Goal: Check status: Check status

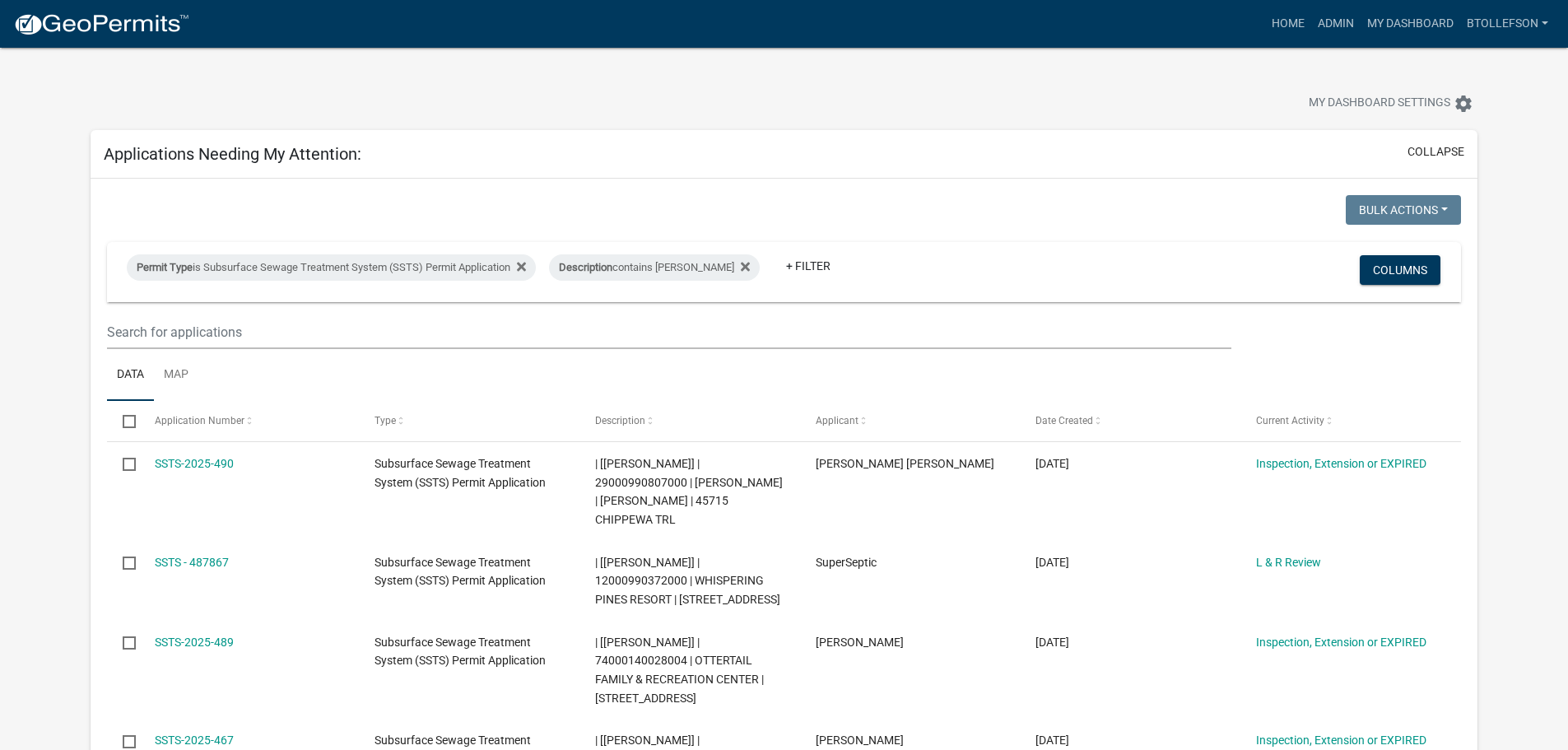
select select "3: 100"
click at [276, 267] on div "Permit Type is Subsurface Sewage Treatment System (SSTS) Permit Application" at bounding box center [331, 267] width 409 height 26
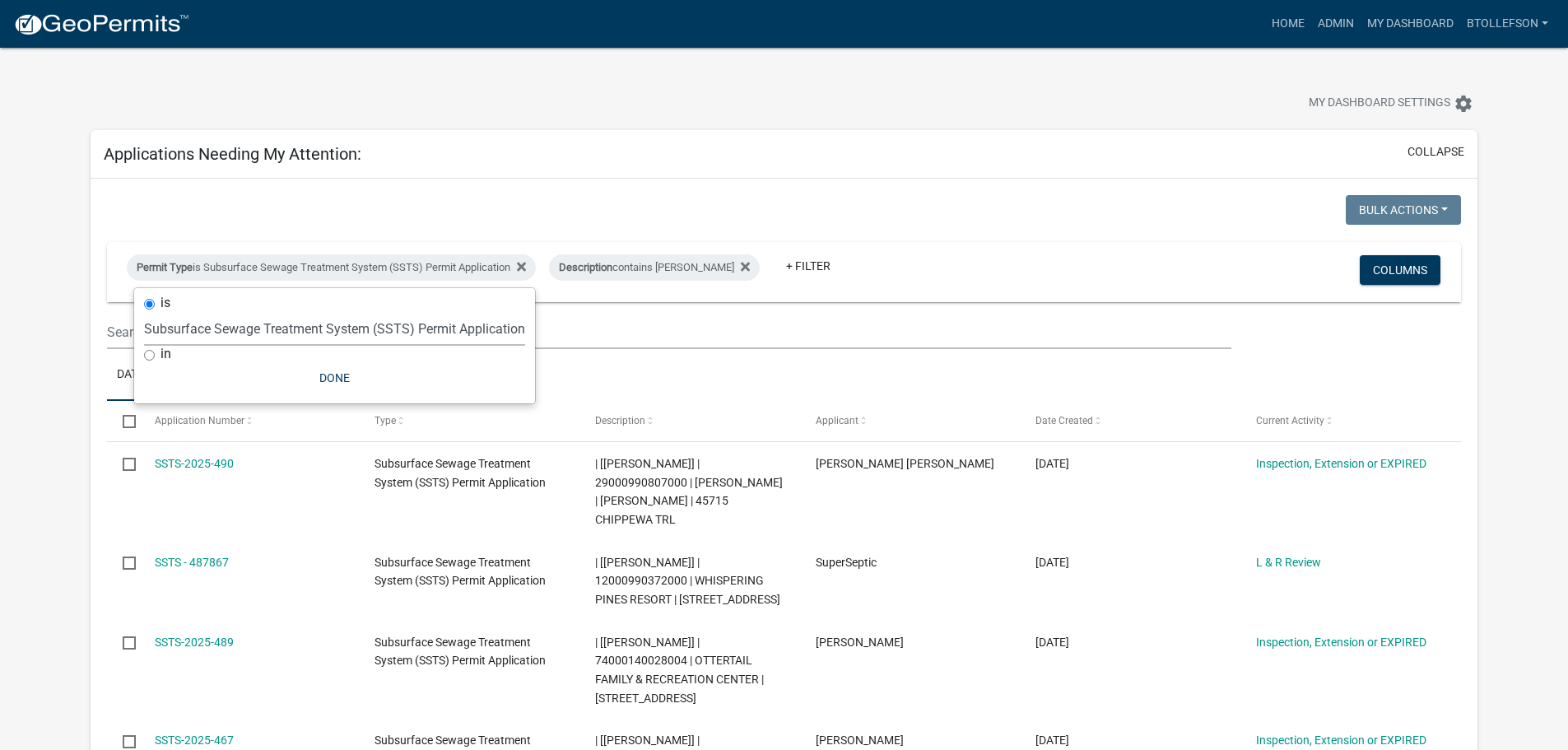
click at [303, 327] on select "Select an option Building Contractor / Excavators (Registration) Building Contr…" at bounding box center [334, 329] width 381 height 33
select select "79d4bf26-a84c-4898-8d16-9ebea2345fb4"
click at [144, 312] on select "Select an option Building Contractor / Excavators (Registration) Building Contr…" at bounding box center [334, 329] width 381 height 33
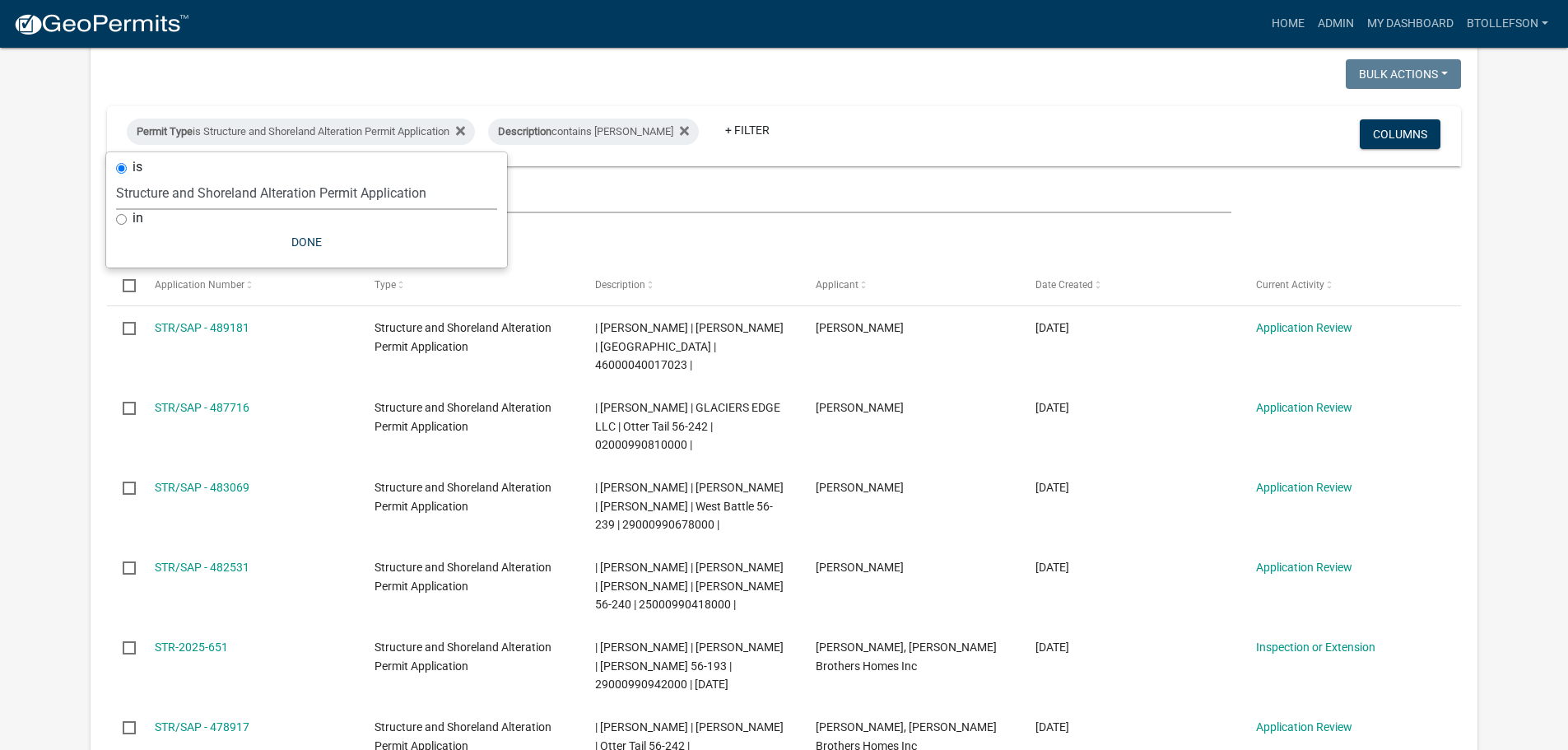
scroll to position [164, 0]
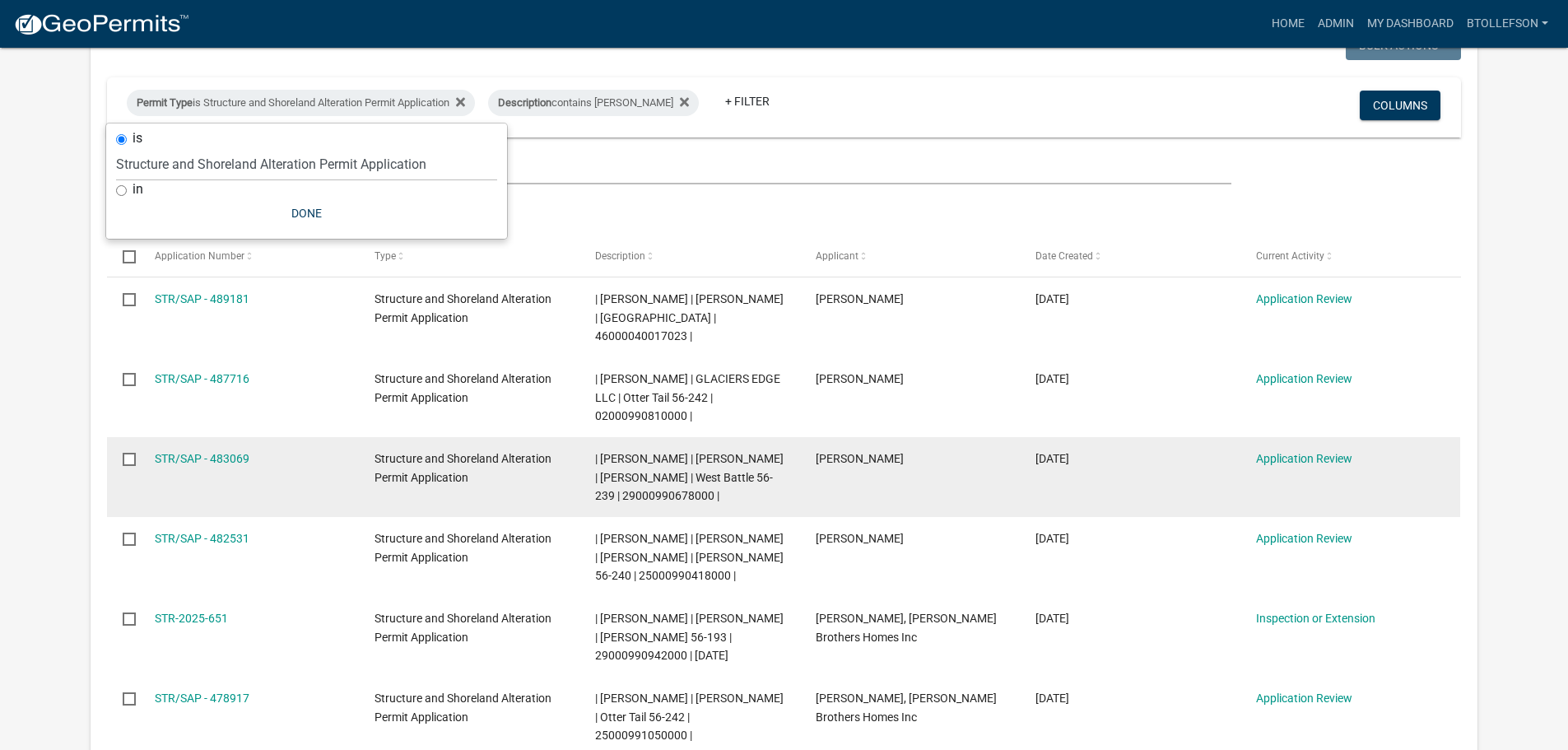
drag, startPoint x: 594, startPoint y: 477, endPoint x: 687, endPoint y: 482, distance: 93.1
click at [687, 482] on datatable-body-cell "| Brittany Tollefson | JAMES R VELDE | LORI A VELDE | West Battle 56-239 | 2900…" at bounding box center [689, 477] width 221 height 80
copy span "29000990678000"
click at [207, 449] on div "STR/SAP - 483069" at bounding box center [249, 459] width 188 height 19
click at [240, 452] on link "STR/SAP - 483069" at bounding box center [202, 459] width 95 height 13
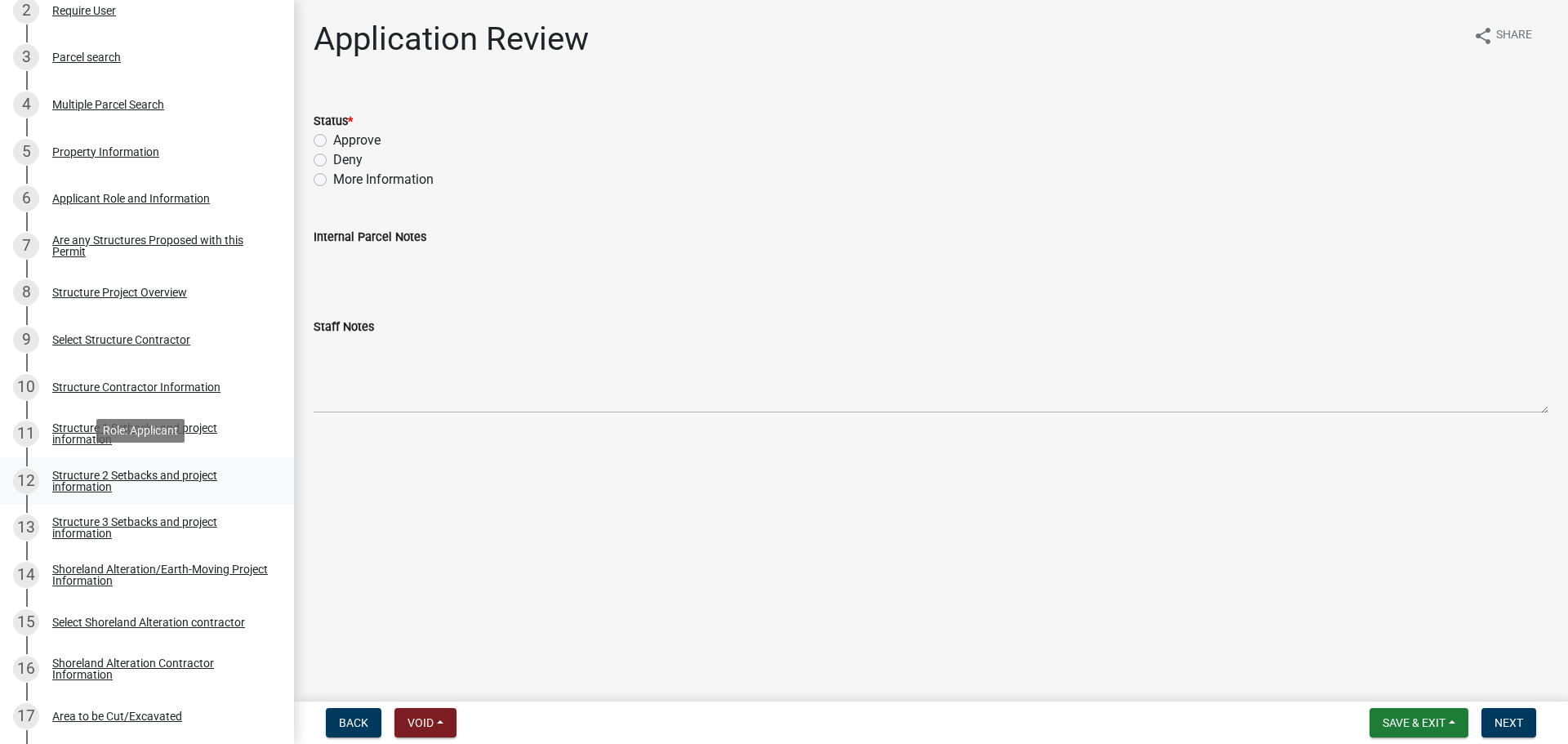
scroll to position [409, 0]
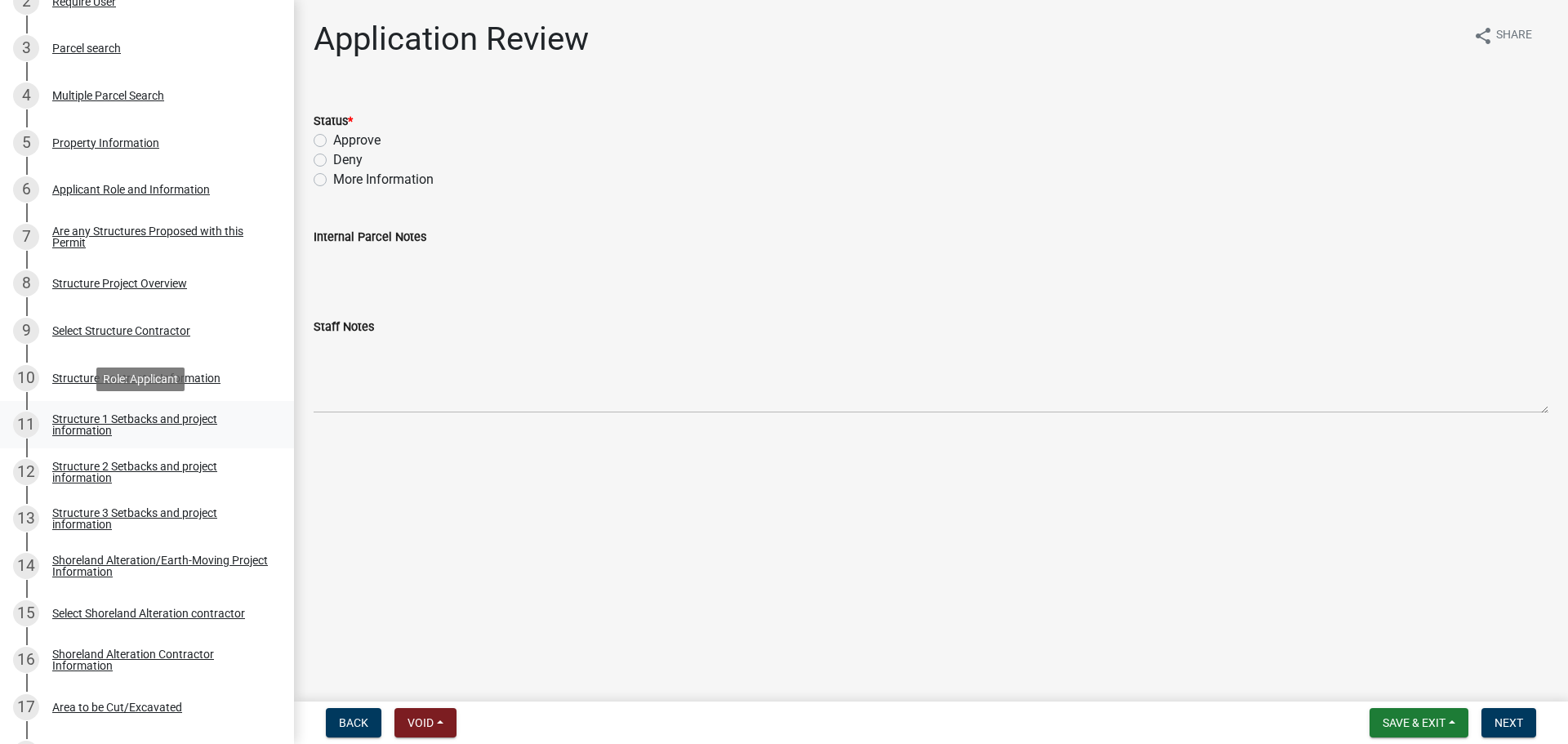
click at [141, 422] on div "Structure 1 Setbacks and project information" at bounding box center [160, 424] width 215 height 23
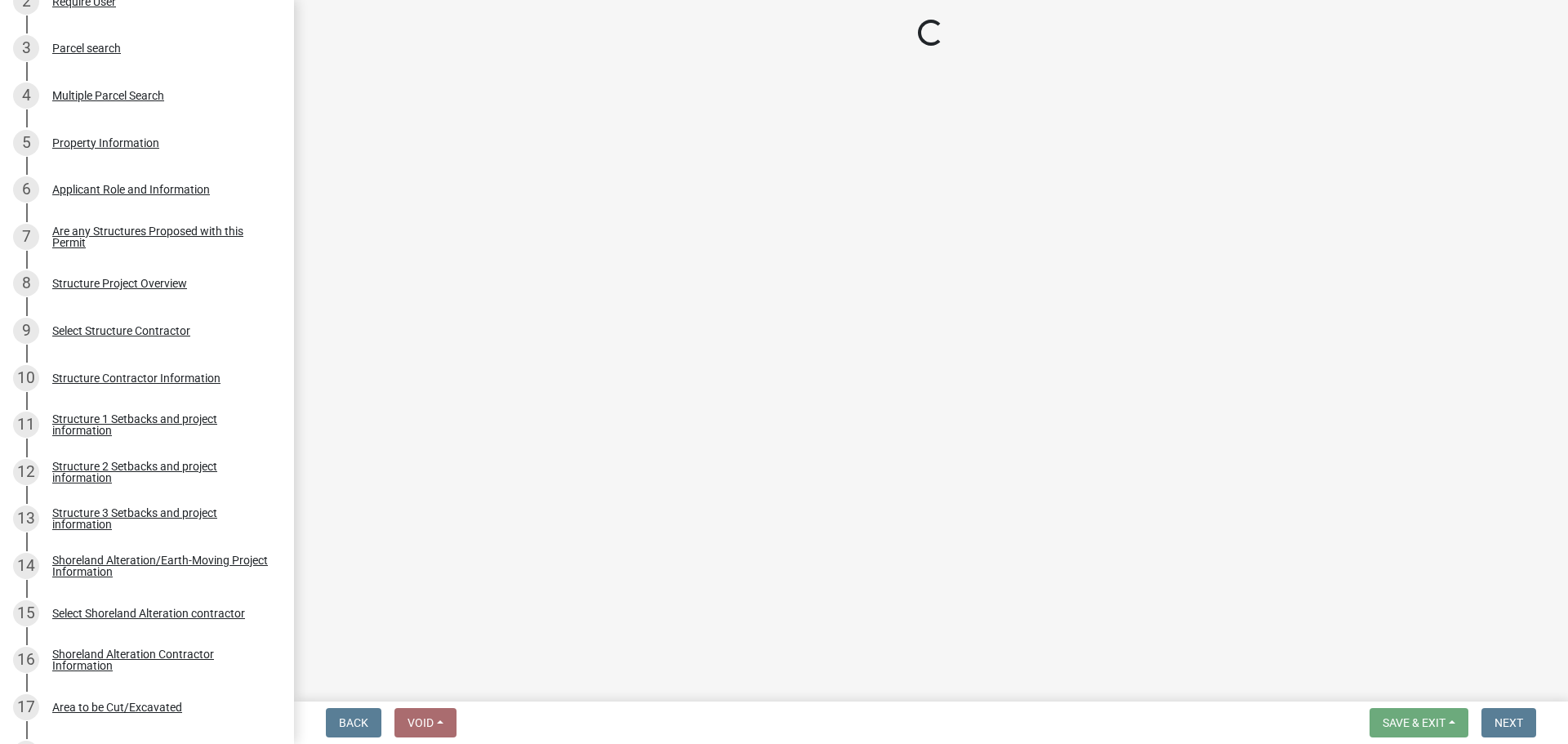
select select "a3cc236c-43aa-406a-8353-e0398d57c407"
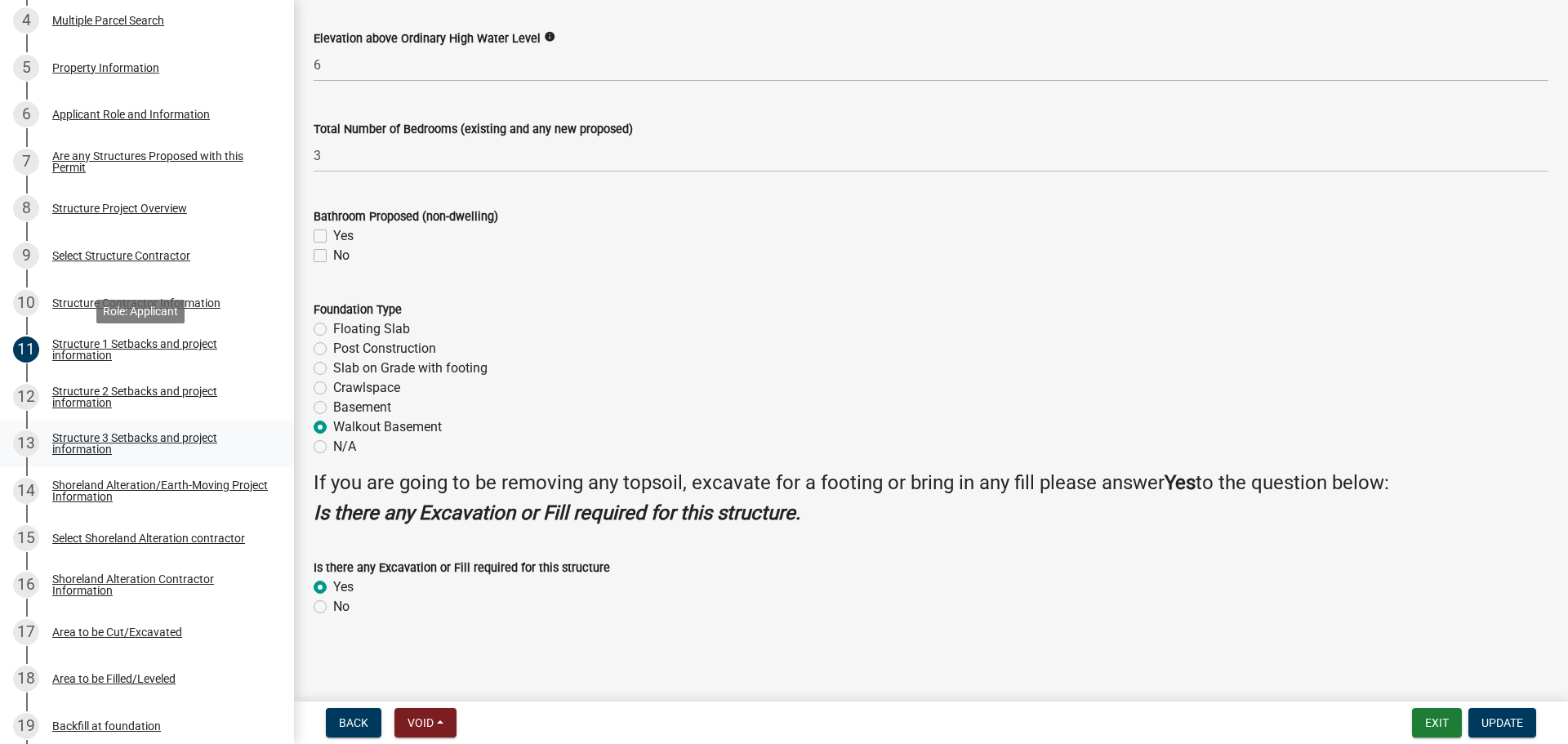
scroll to position [572, 0]
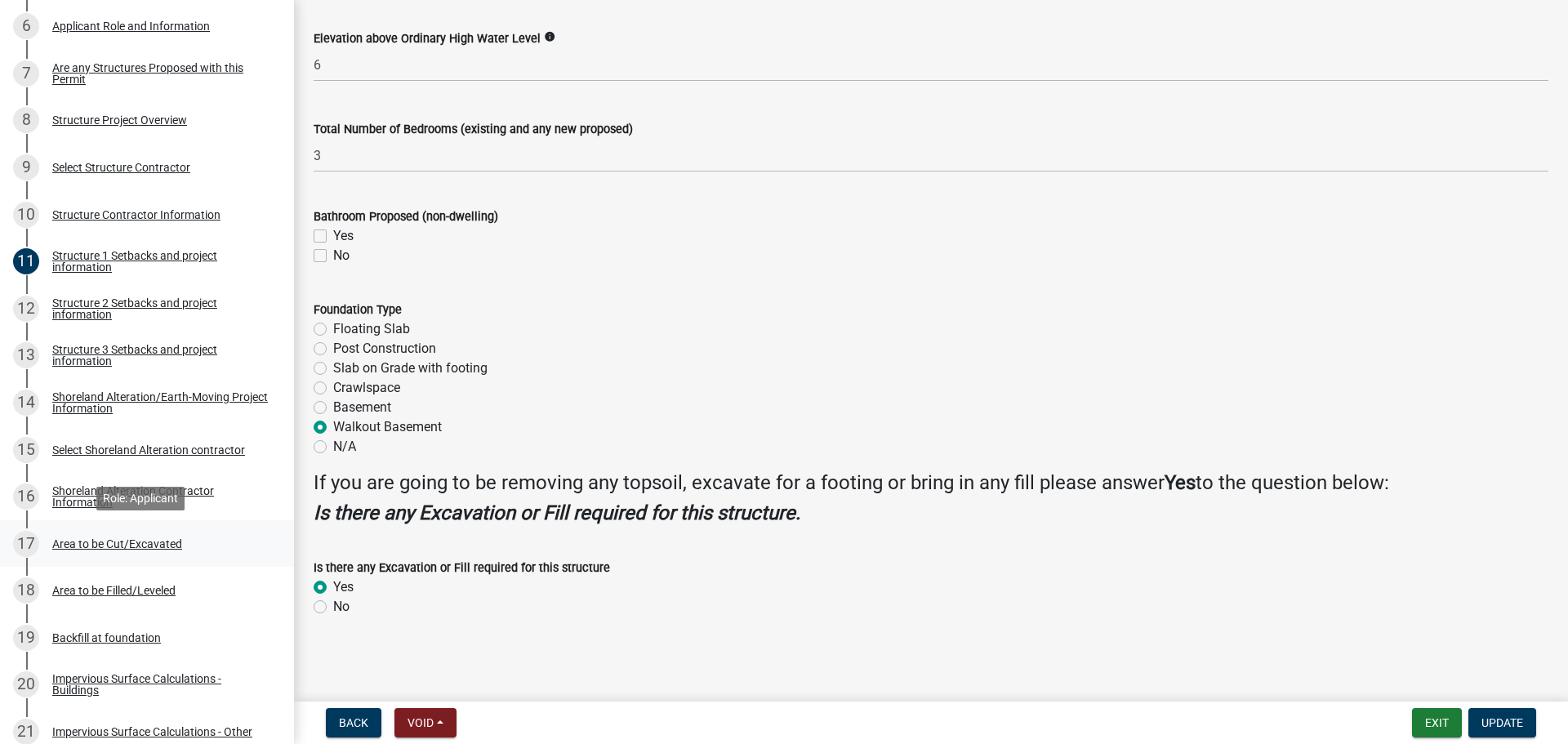
click at [146, 541] on div "Area to be Cut/Excavated" at bounding box center [117, 544] width 130 height 11
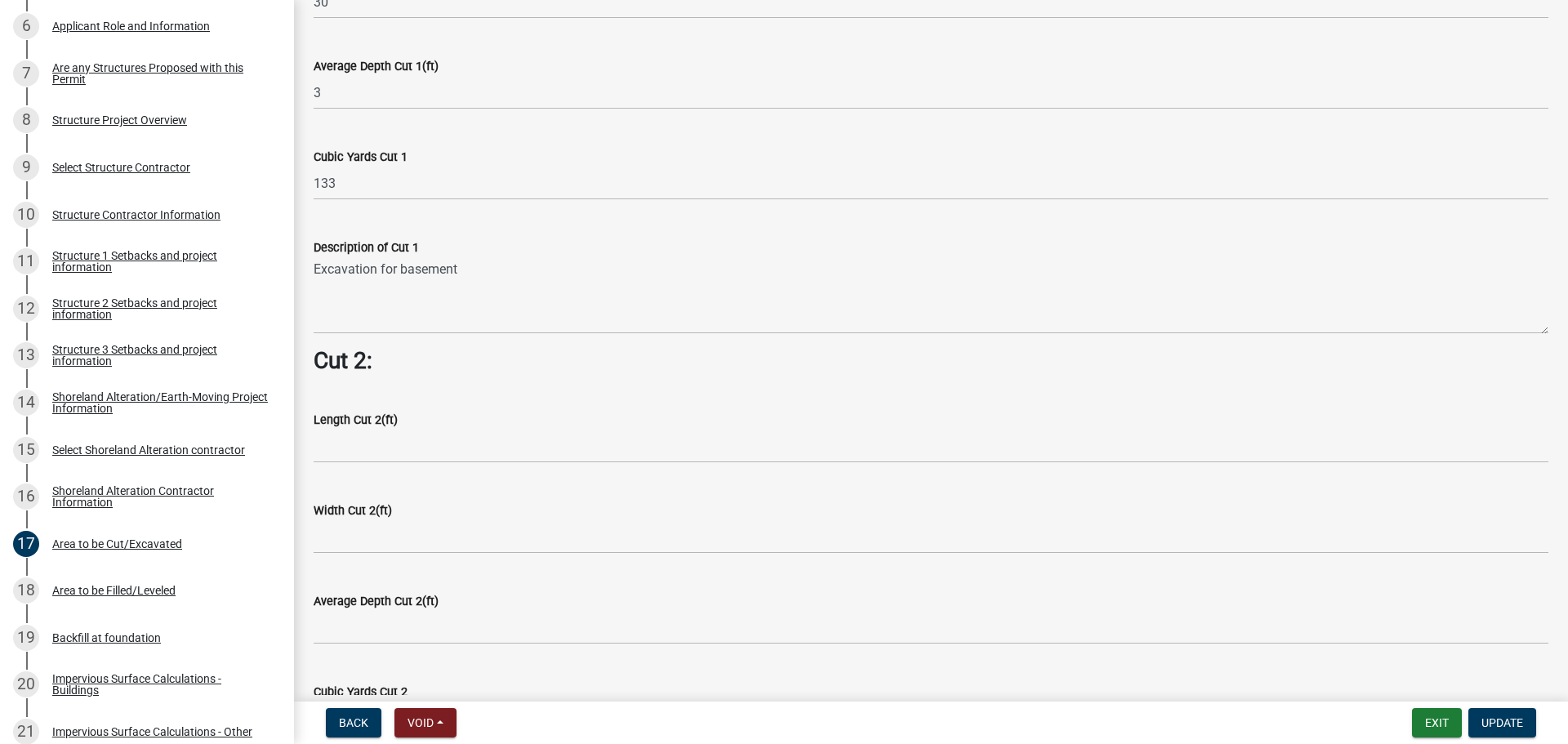
scroll to position [1471, 0]
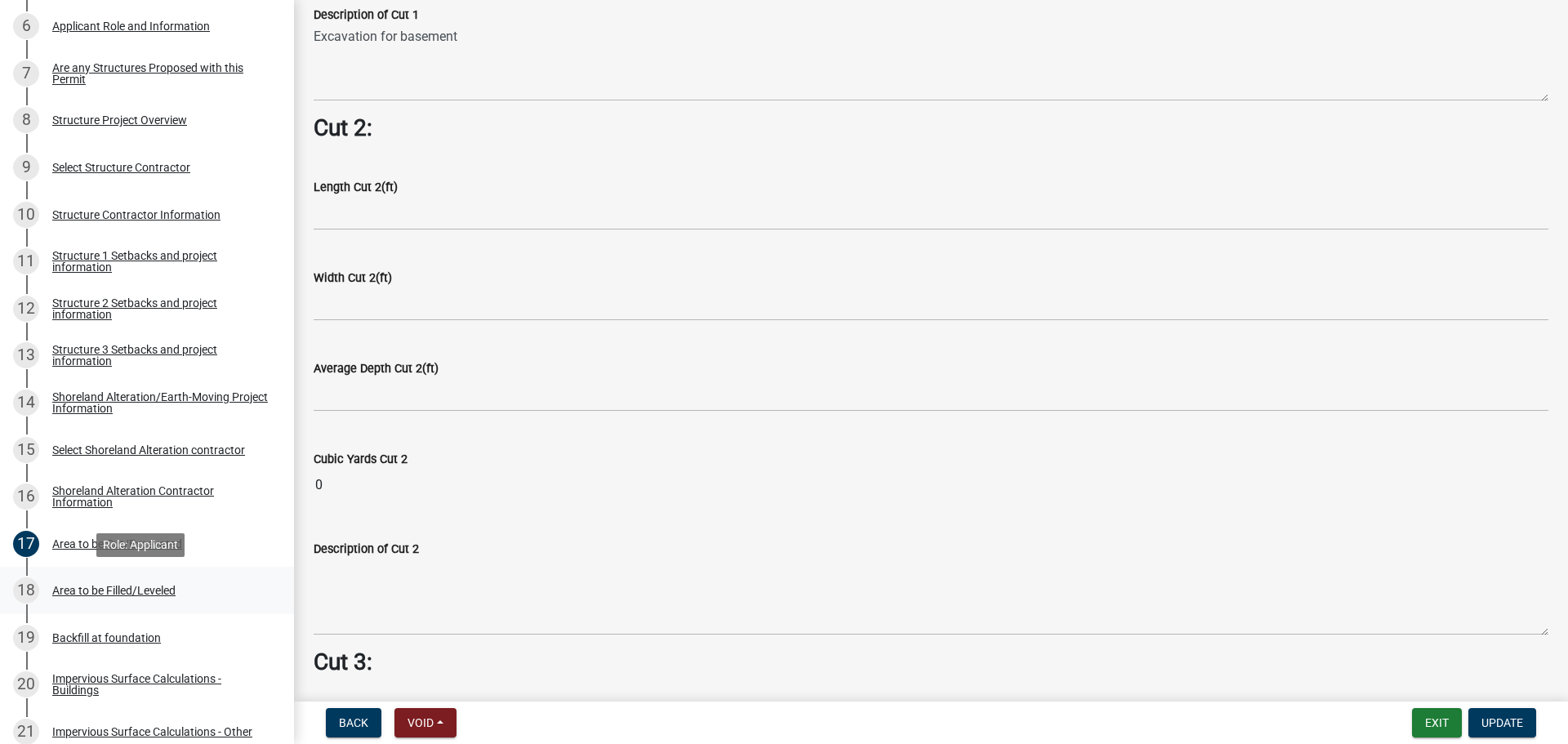
click at [115, 603] on div "18 Area to be Filled/Leveled" at bounding box center [140, 590] width 255 height 26
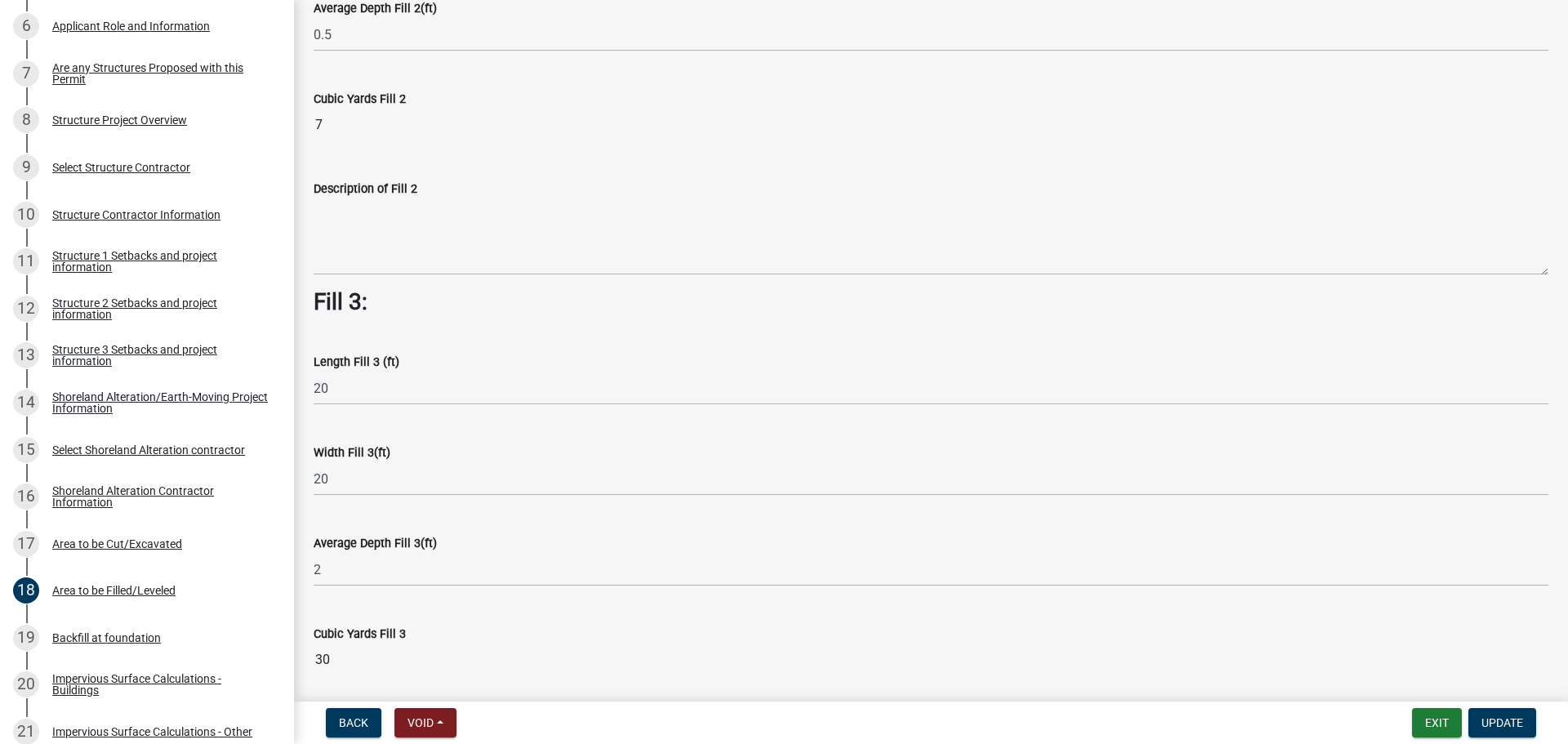
scroll to position [1144, 0]
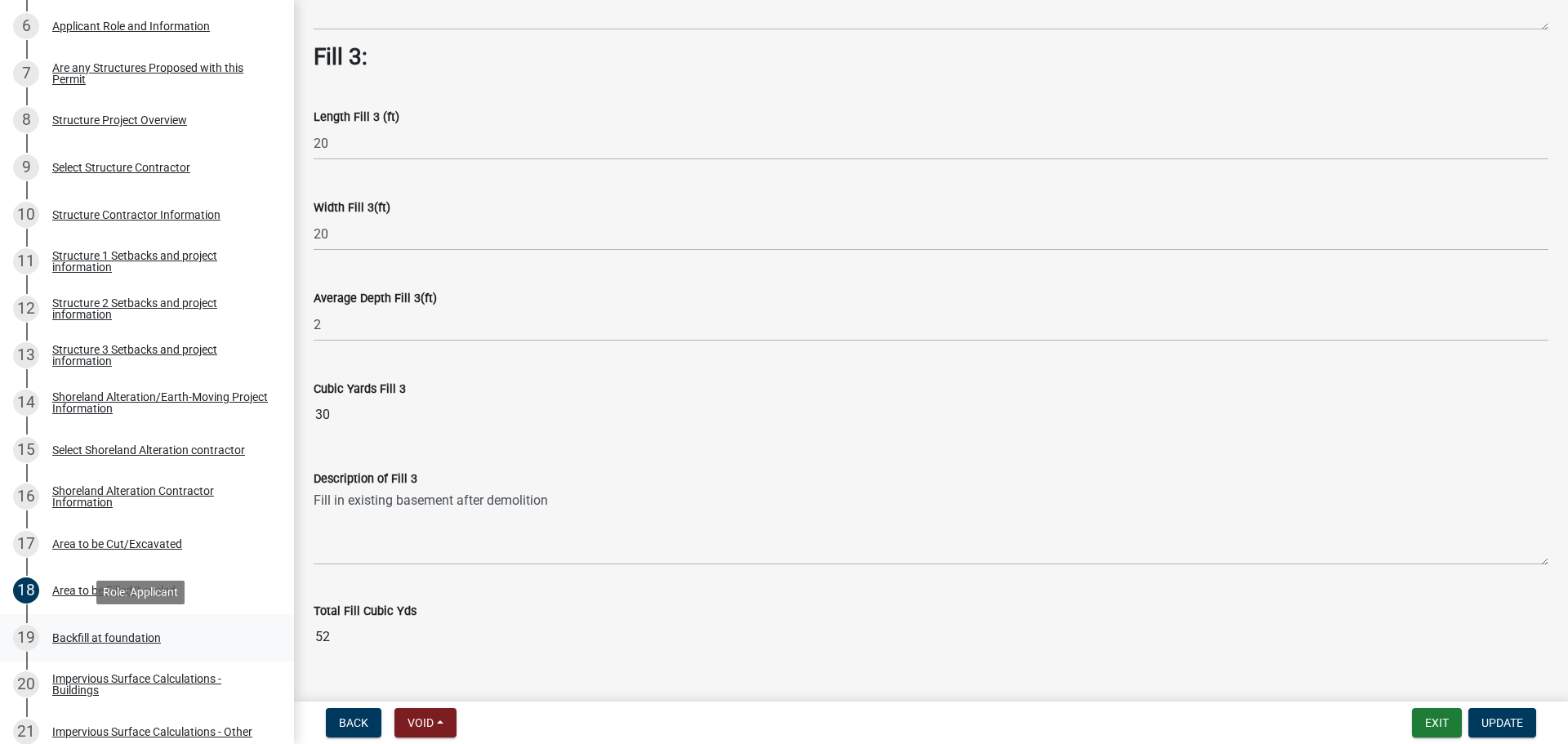
click at [126, 633] on div "Backfill at foundation" at bounding box center [107, 638] width 109 height 11
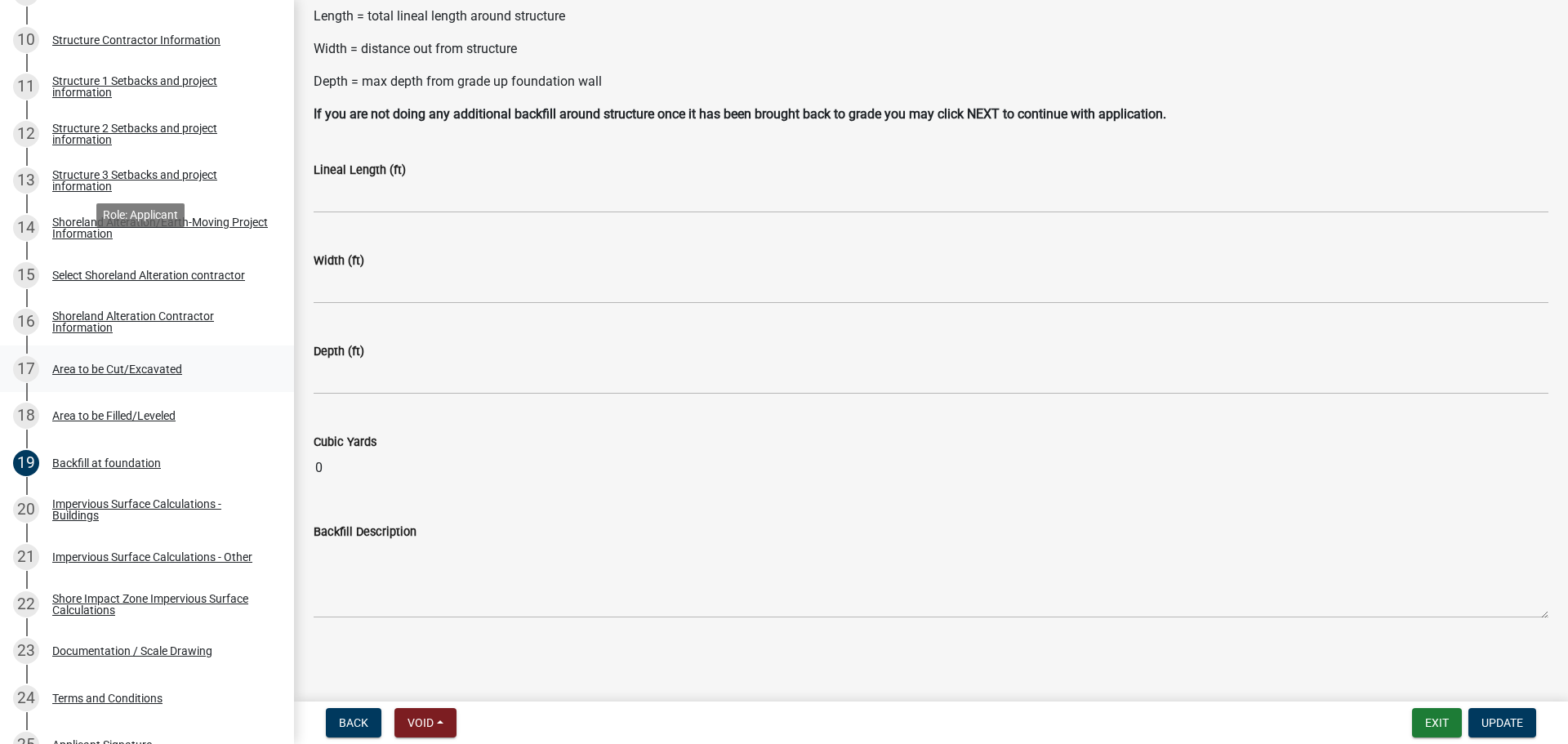
scroll to position [899, 0]
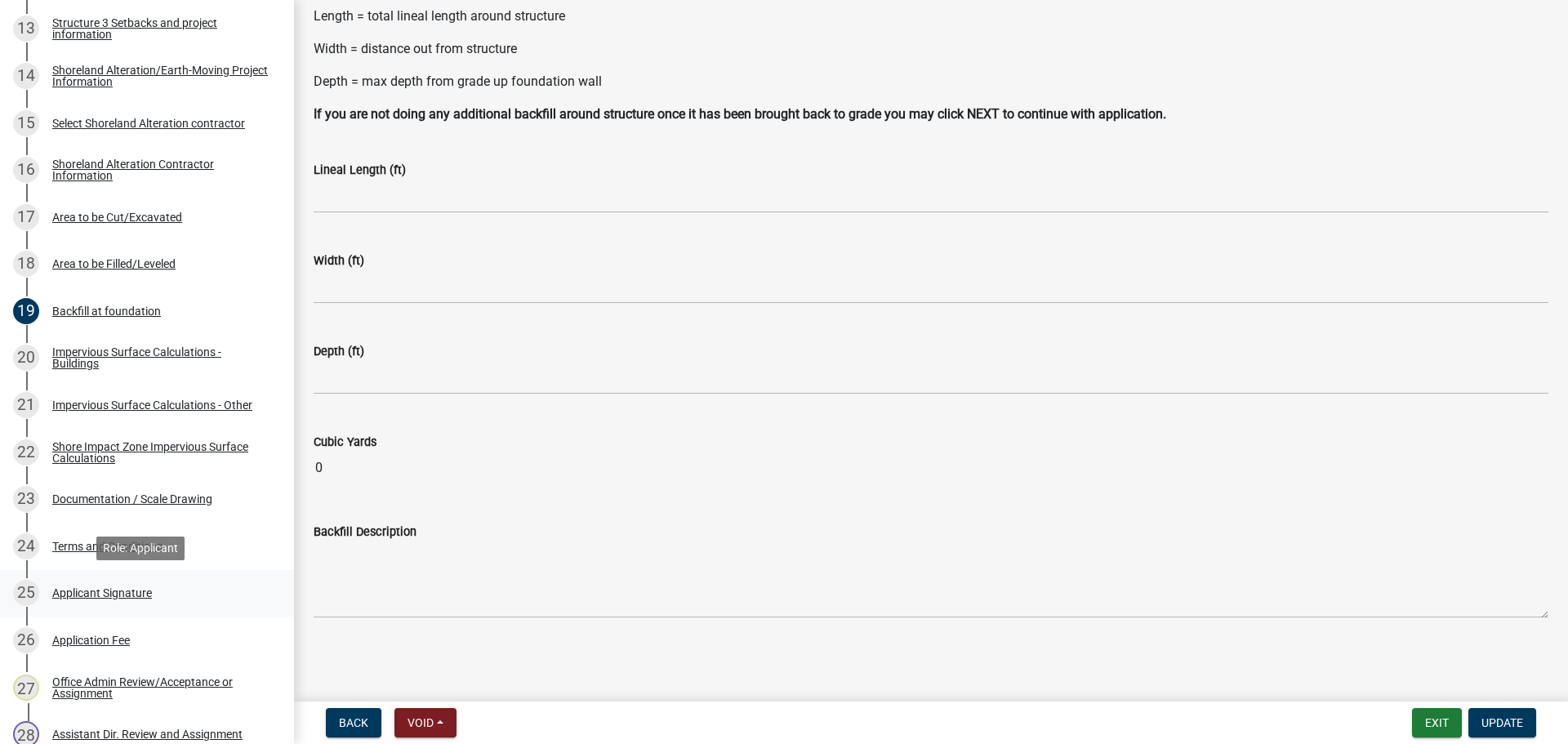
click at [122, 593] on div "Applicant Signature" at bounding box center [102, 593] width 99 height 11
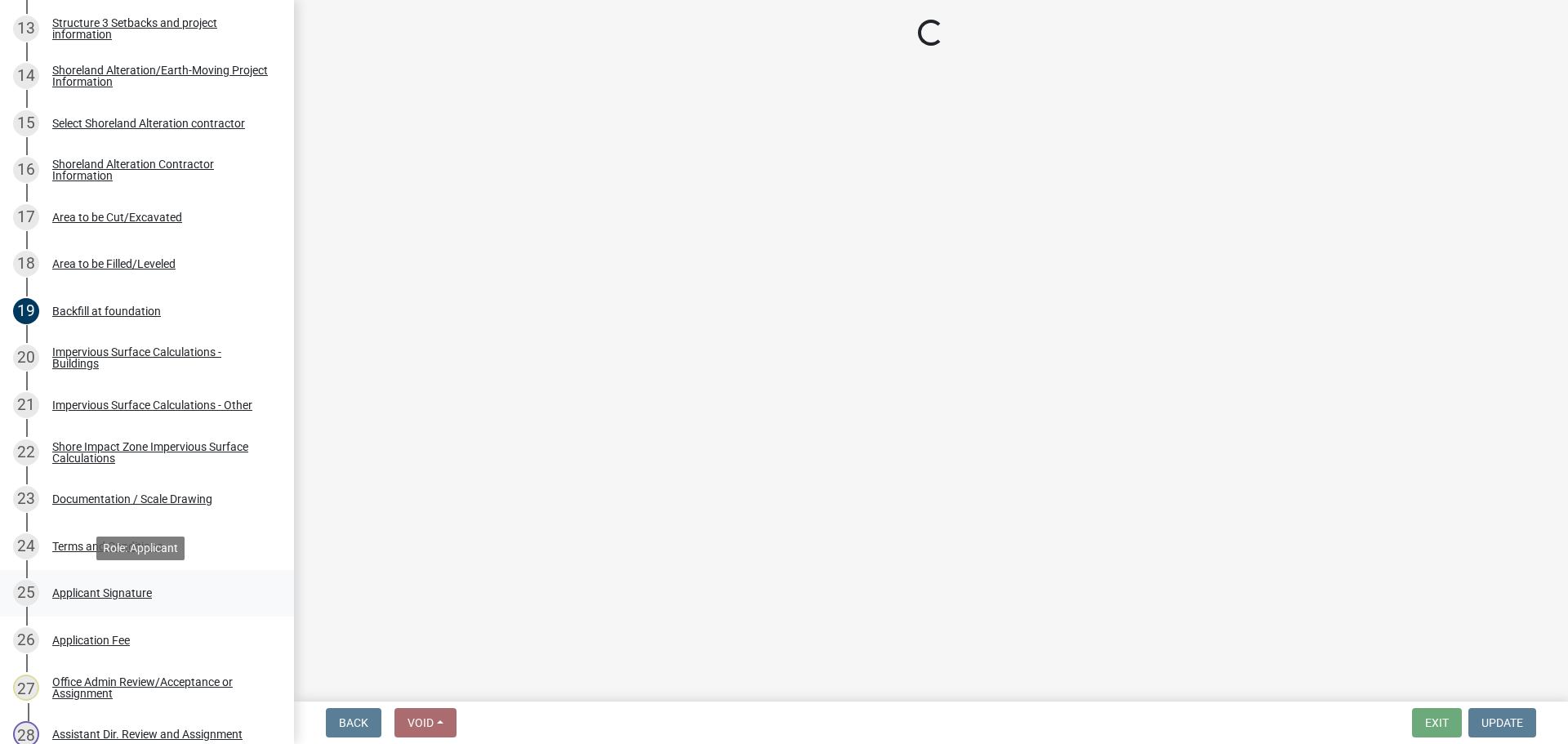
scroll to position [0, 0]
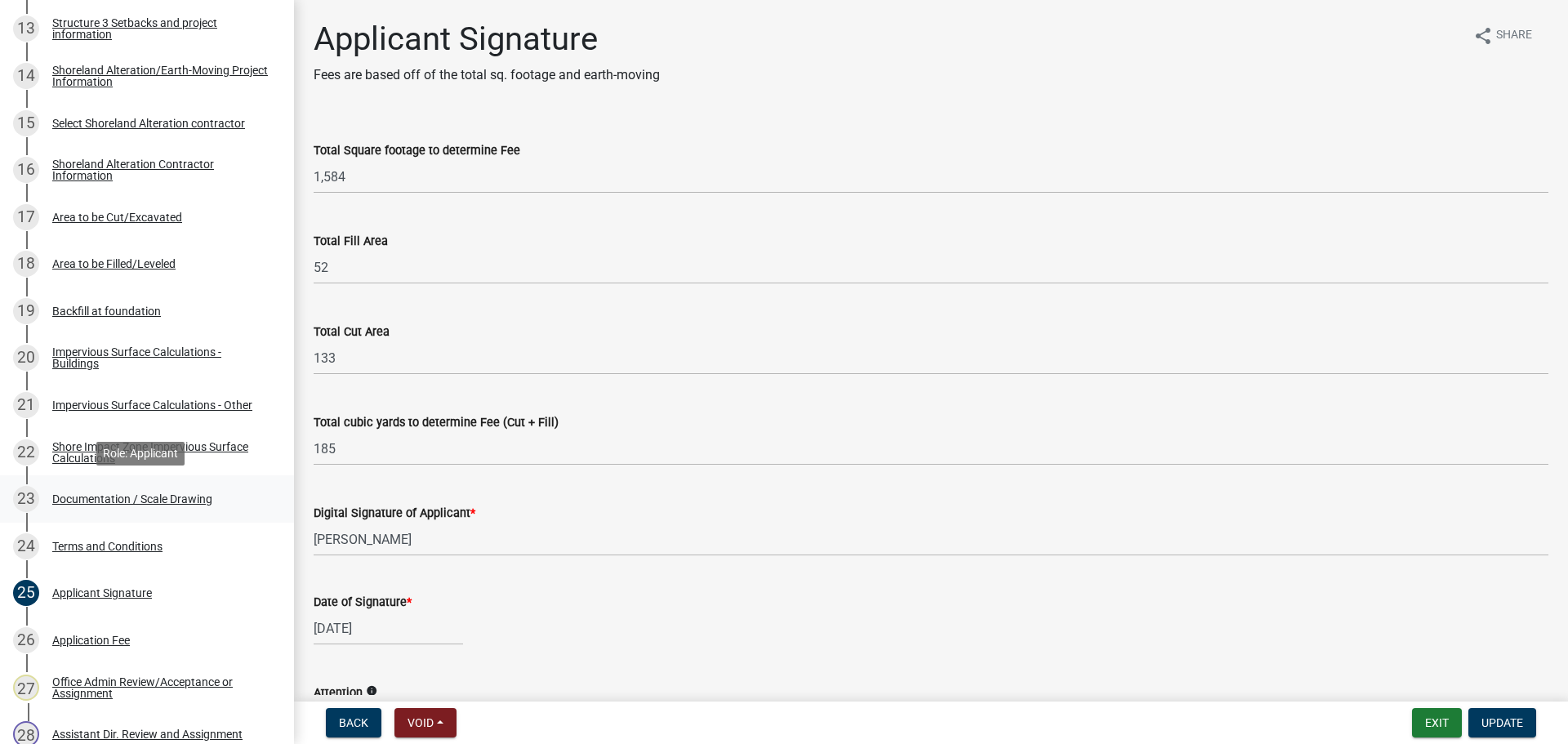
click at [49, 511] on div "23 Documentation / Scale Drawing" at bounding box center [140, 499] width 255 height 26
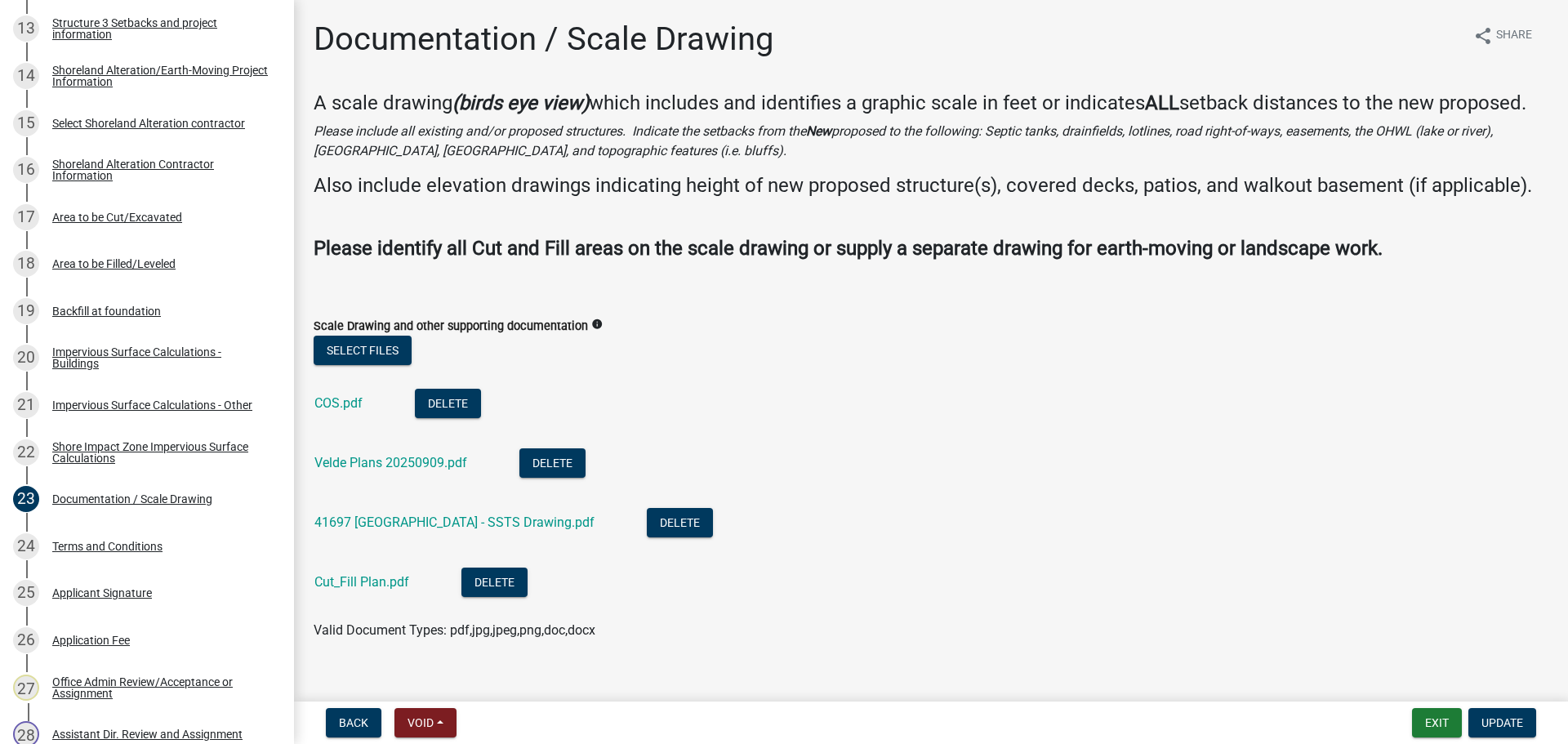
click at [357, 592] on div "Cut_Fill Plan.pdf" at bounding box center [375, 584] width 121 height 33
click at [358, 589] on link "Cut_Fill Plan.pdf" at bounding box center [362, 582] width 95 height 16
click at [423, 471] on link "Velde Plans 20250909.pdf" at bounding box center [391, 462] width 153 height 16
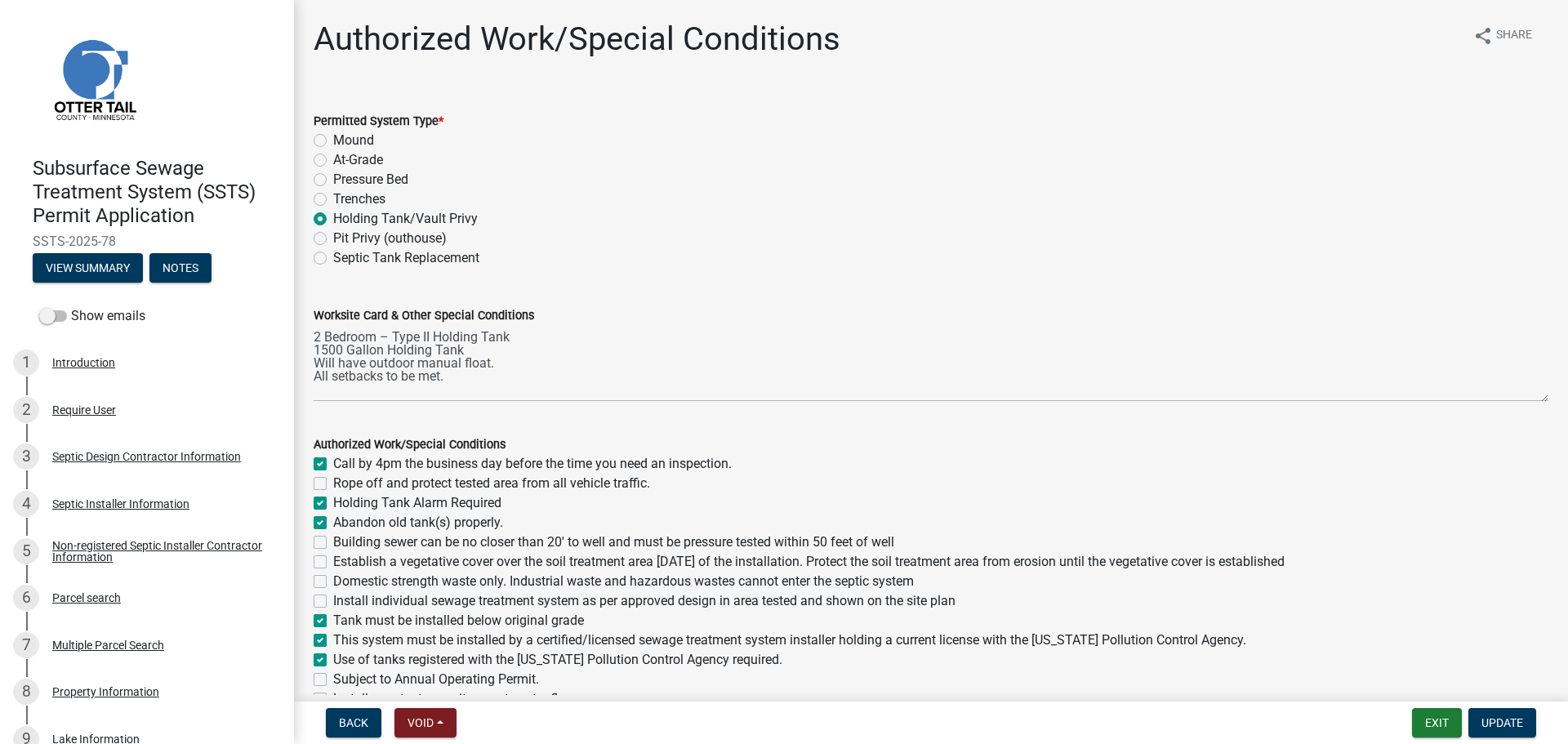
scroll to position [817, 0]
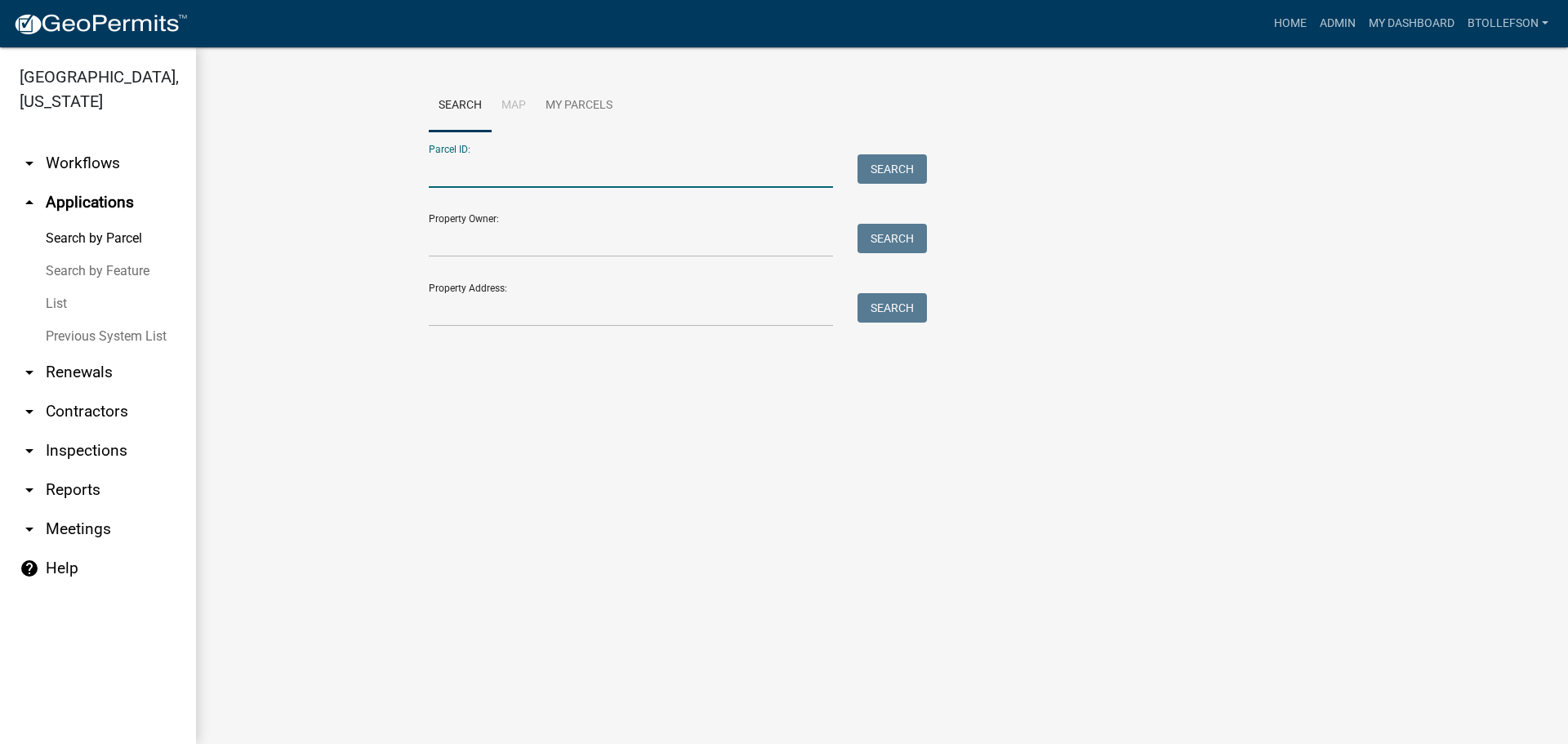
click at [562, 170] on input "Parcel ID:" at bounding box center [631, 171] width 404 height 33
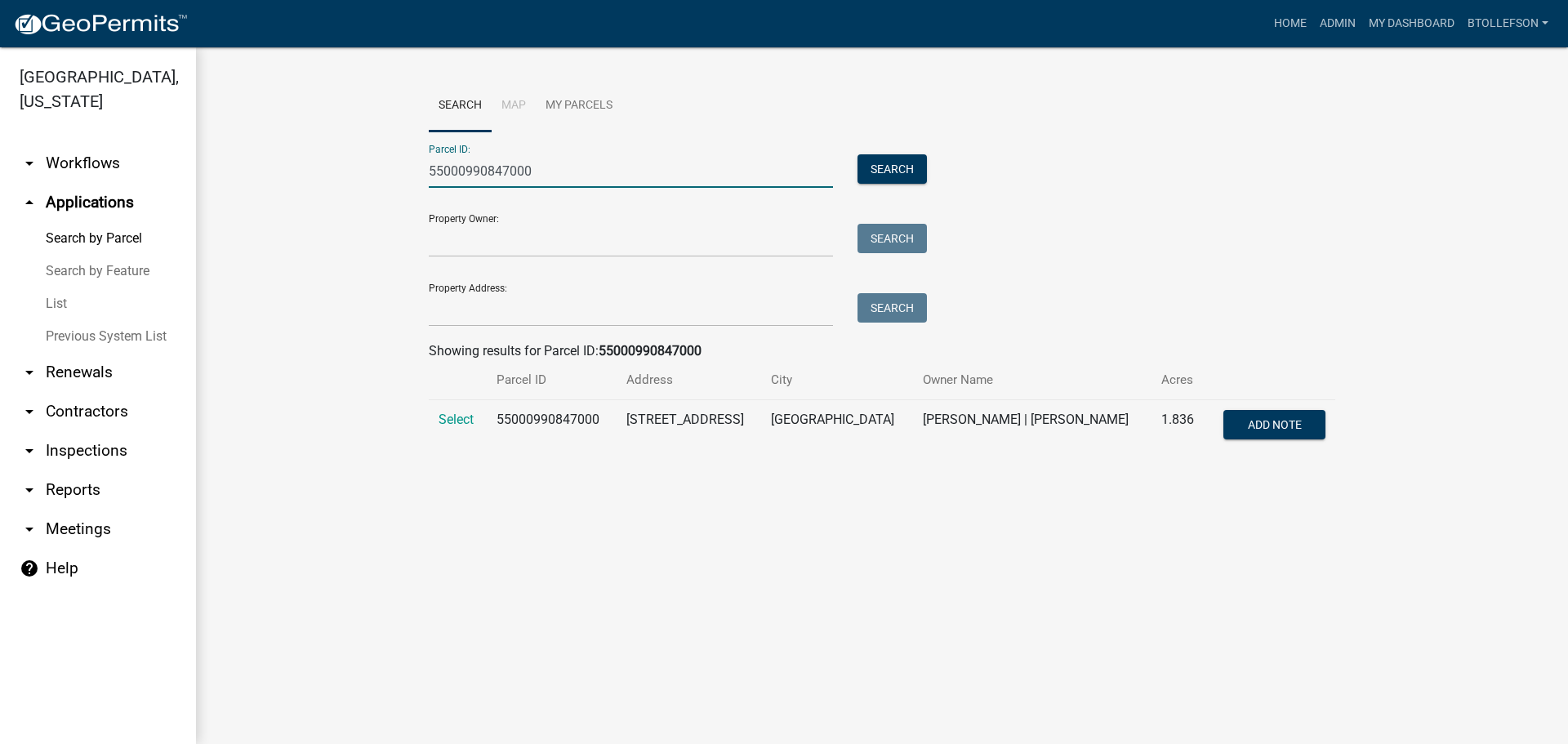
type input "55000990847000"
click at [465, 416] on span "Select" at bounding box center [456, 419] width 35 height 16
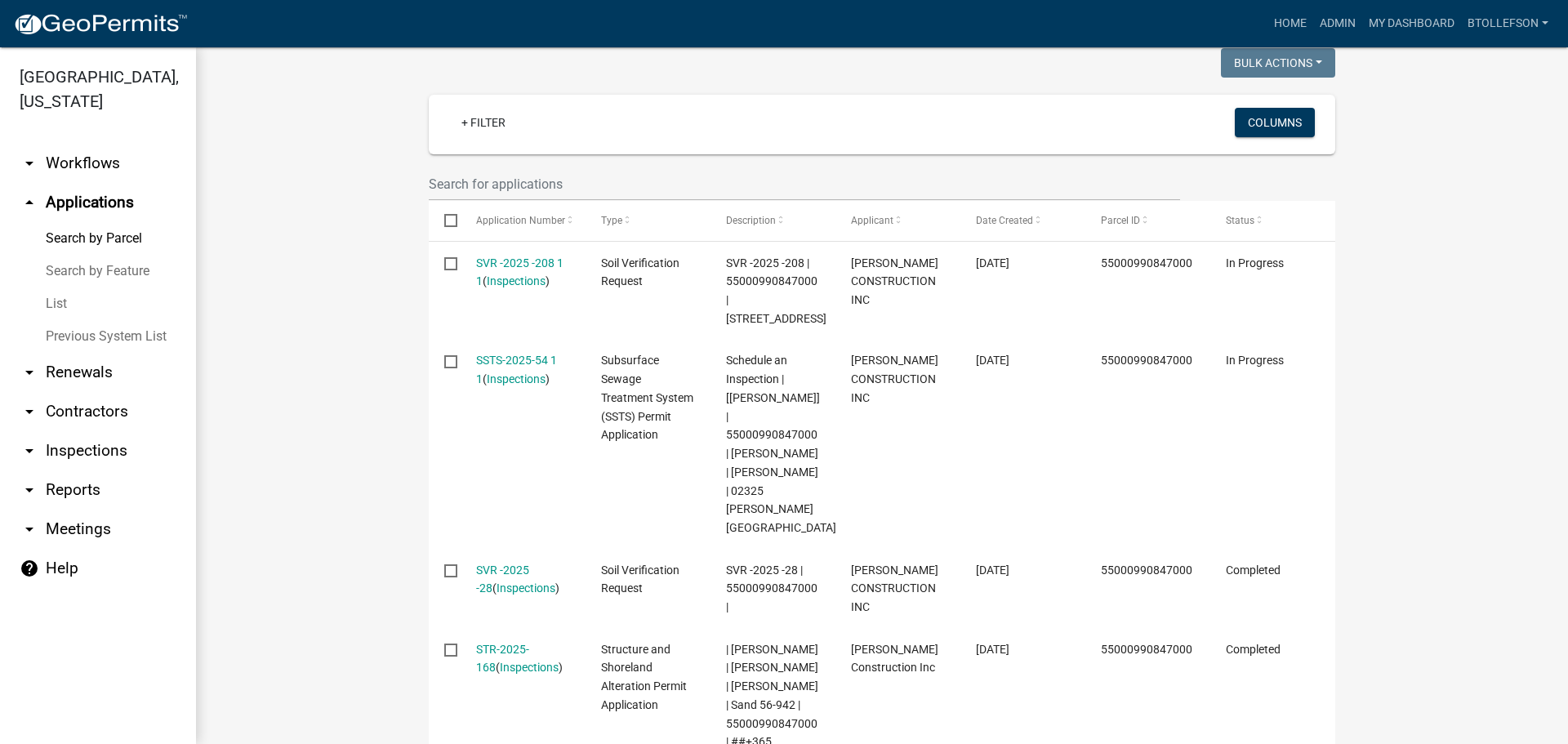
scroll to position [412, 0]
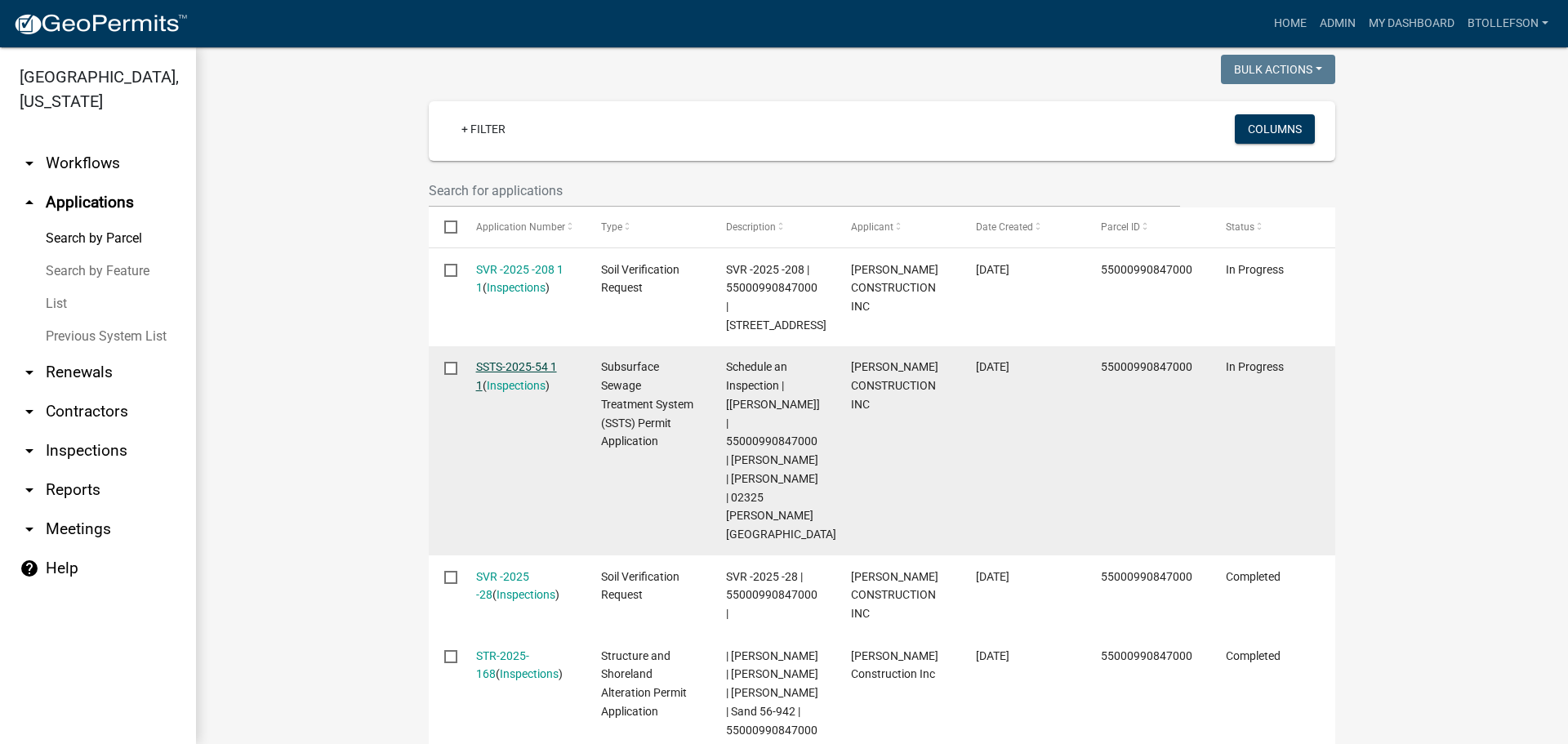
click at [492, 373] on link "SSTS-2025-54 1 1" at bounding box center [517, 376] width 81 height 32
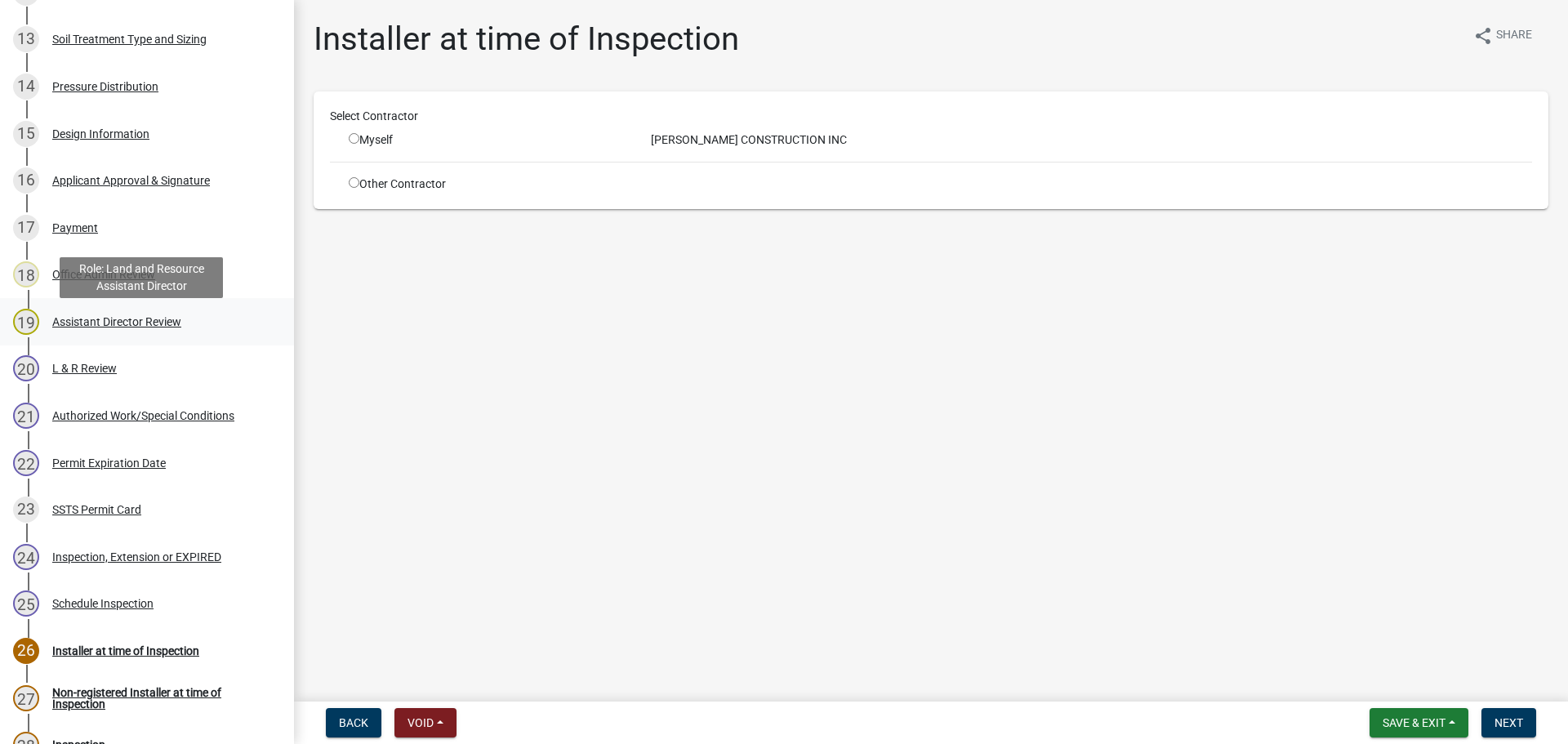
scroll to position [899, 0]
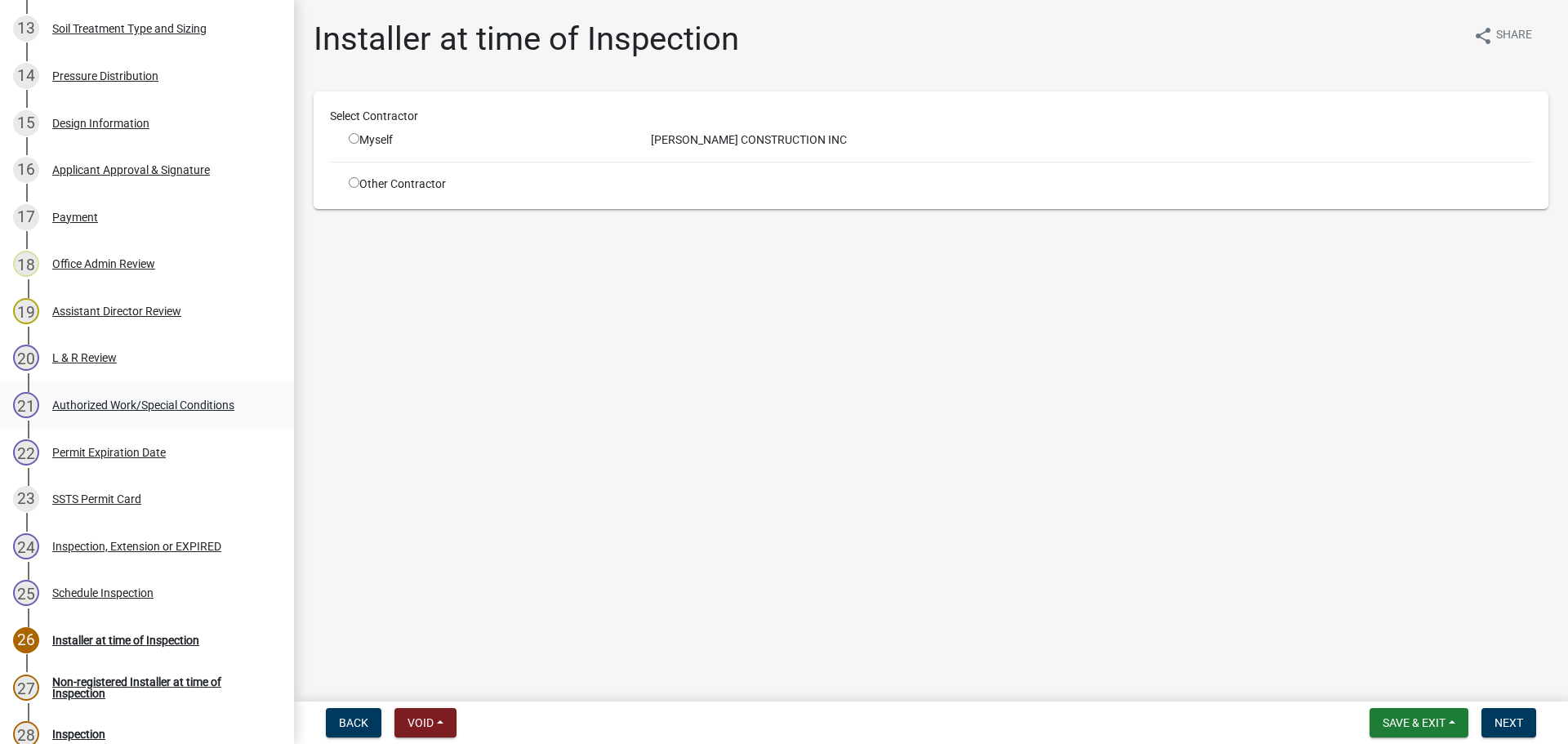
click at [151, 411] on div "Authorized Work/Special Conditions" at bounding box center [144, 405] width 182 height 11
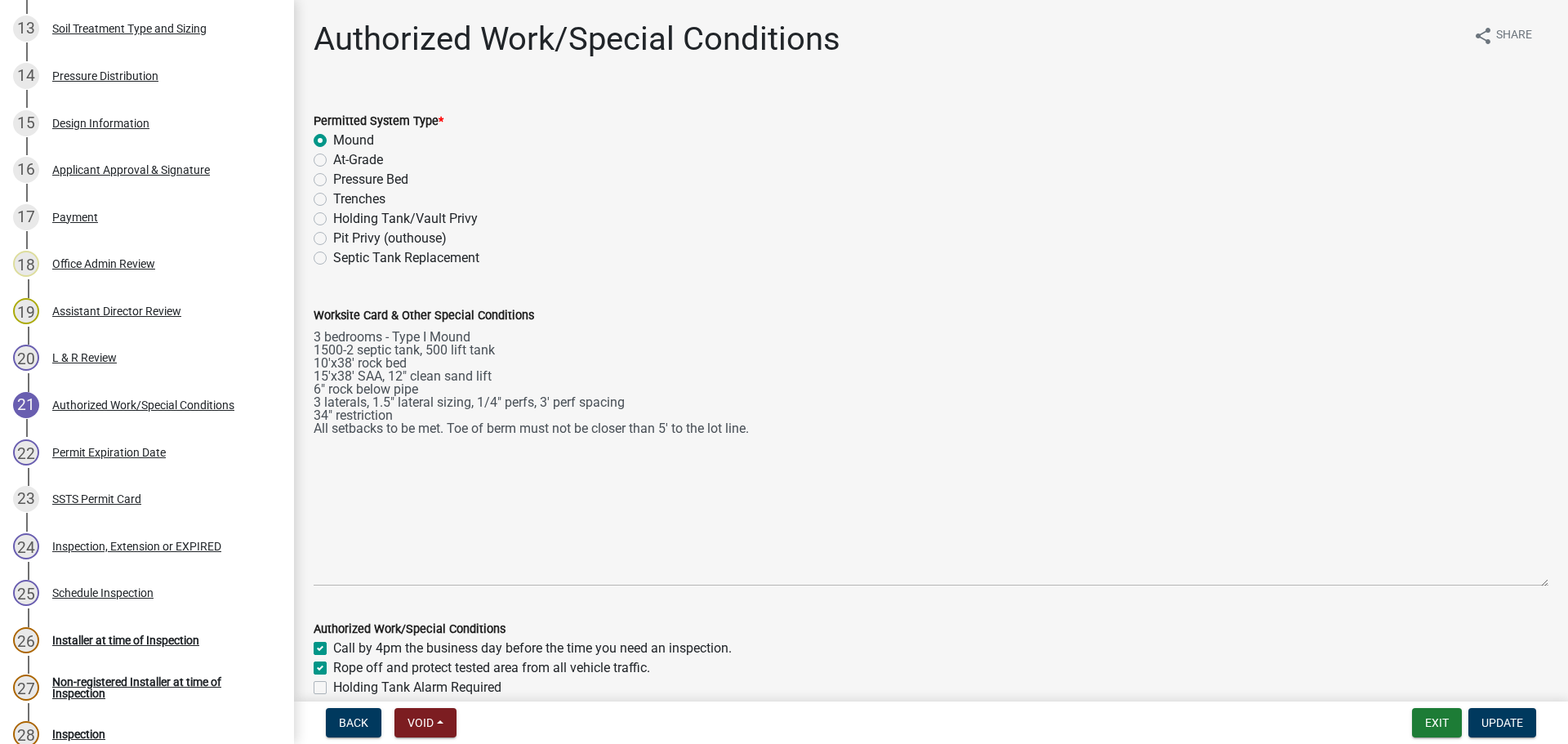
drag, startPoint x: 1531, startPoint y: 398, endPoint x: 1522, endPoint y: 584, distance: 186.2
click at [1522, 584] on textarea "3 bedrooms - Type I Mound 1500-2 septic tank, 500 lift tank 10'x38' rock bed 15…" at bounding box center [931, 456] width 1235 height 262
click at [94, 118] on div "Design Information" at bounding box center [101, 123] width 98 height 11
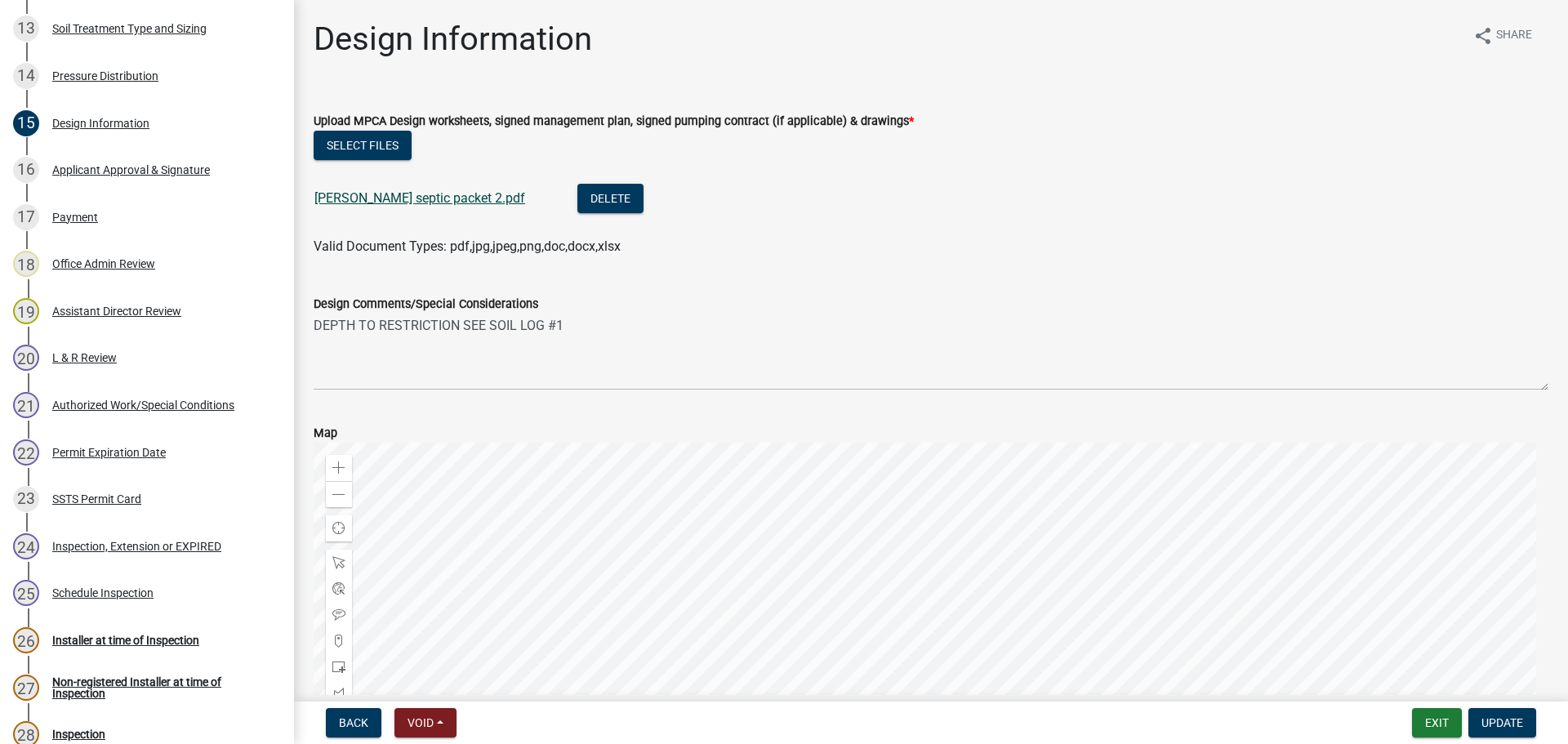
click at [460, 201] on link "[PERSON_NAME] septic packet 2.pdf" at bounding box center [420, 198] width 211 height 16
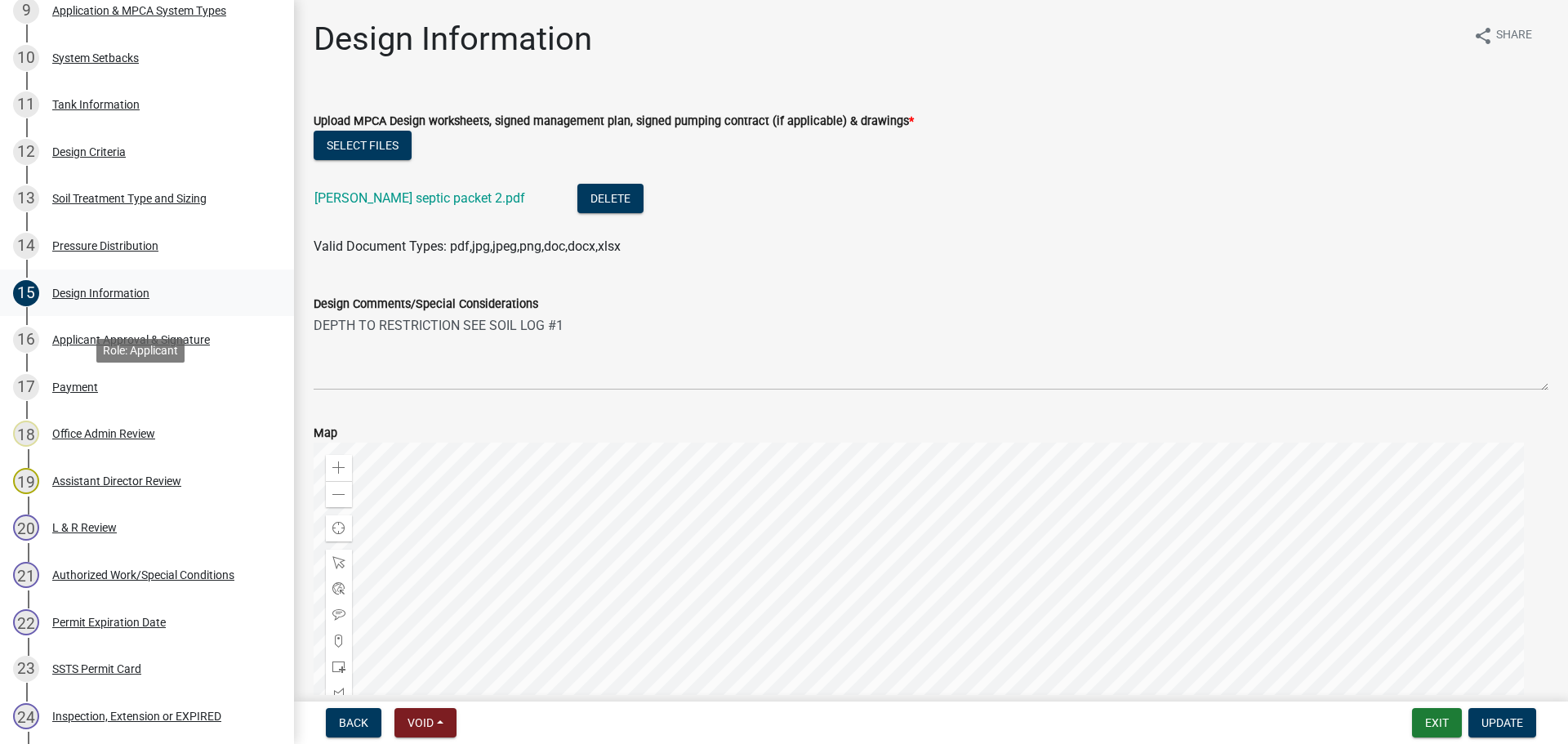
scroll to position [622, 0]
